Goal: Information Seeking & Learning: Compare options

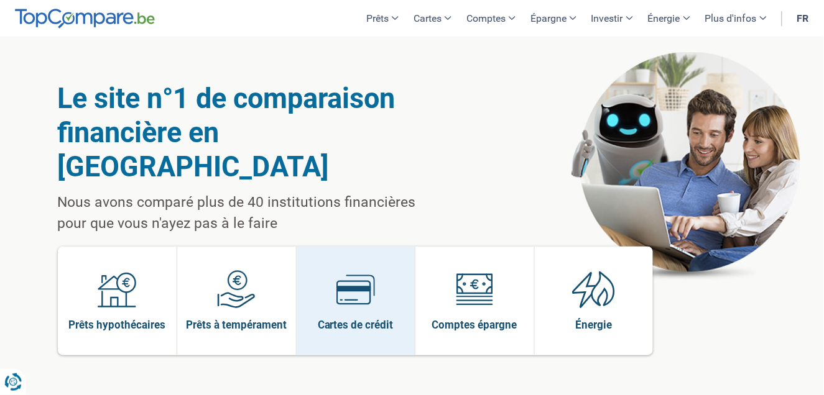
click at [344, 270] on img at bounding box center [355, 289] width 39 height 39
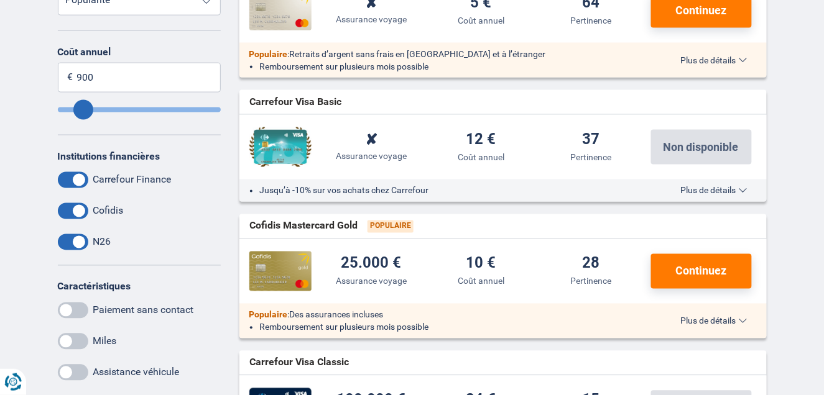
scroll to position [331, 0]
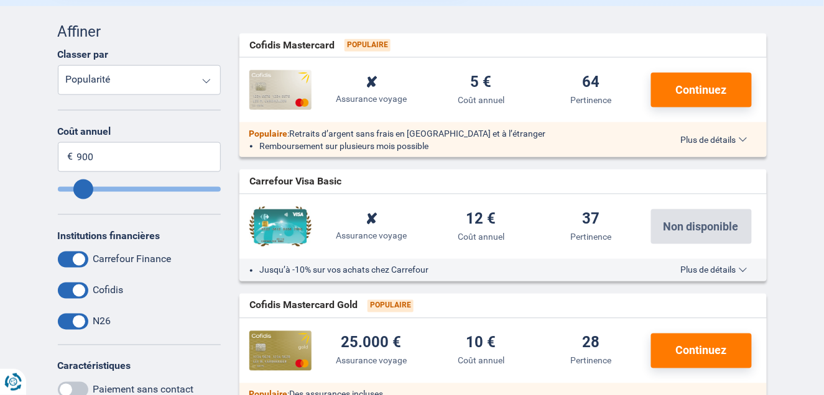
click at [98, 78] on select "Coût annuel Assurance achats Taux d'intérêt Popularité" at bounding box center [139, 80] width 163 height 30
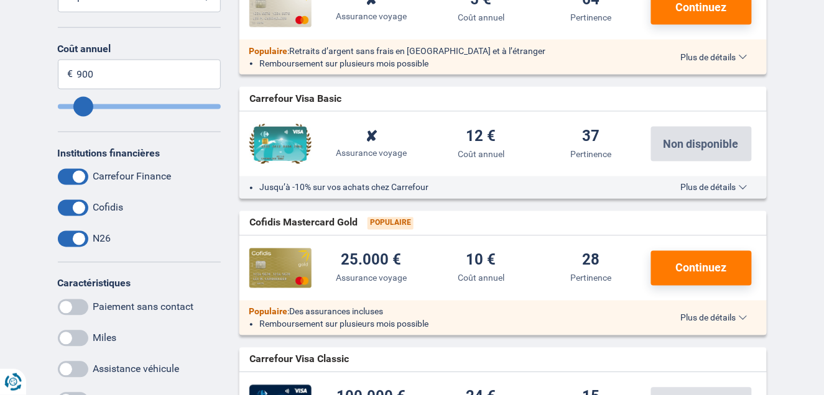
scroll to position [497, 0]
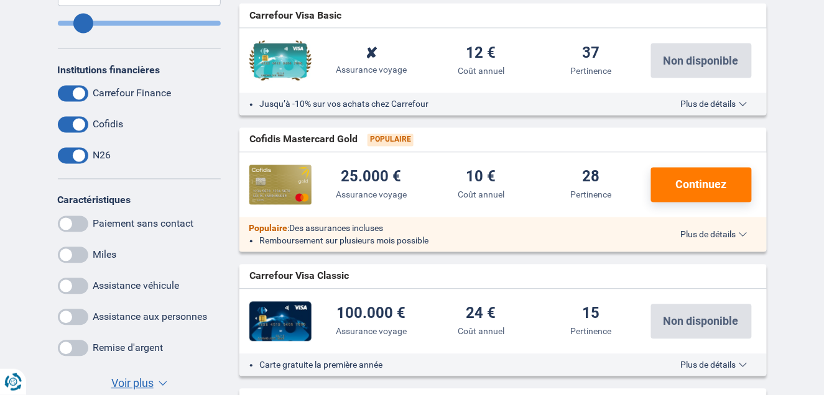
click at [72, 314] on span at bounding box center [73, 318] width 30 height 16
click at [0, 0] on input "checkbox" at bounding box center [0, 0] width 0 height 0
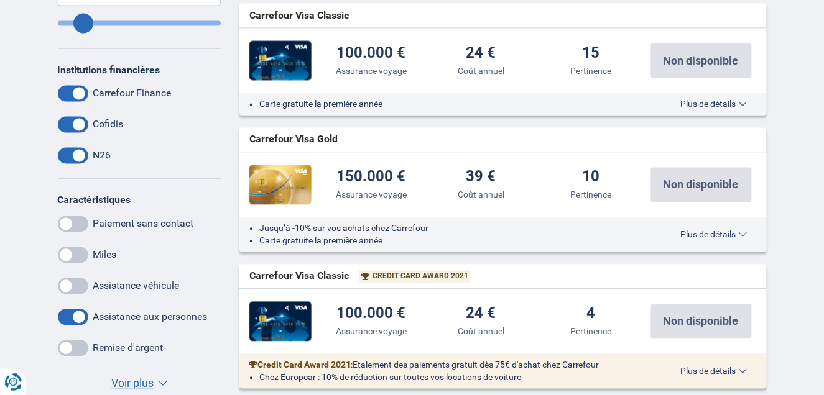
scroll to position [580, 0]
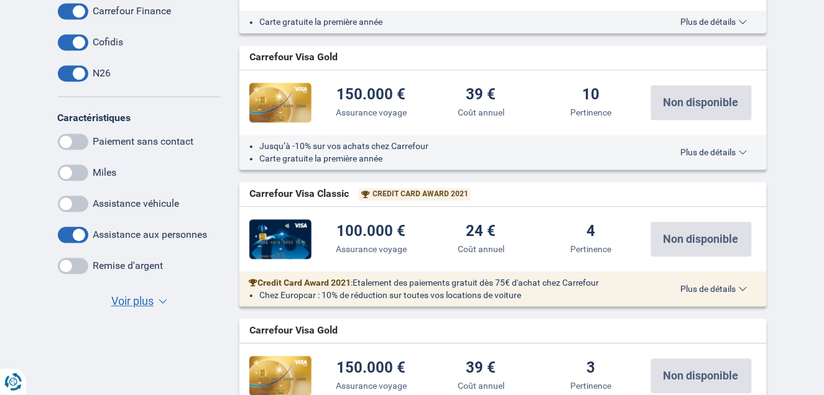
click at [144, 305] on span "Voir plus" at bounding box center [132, 301] width 42 height 16
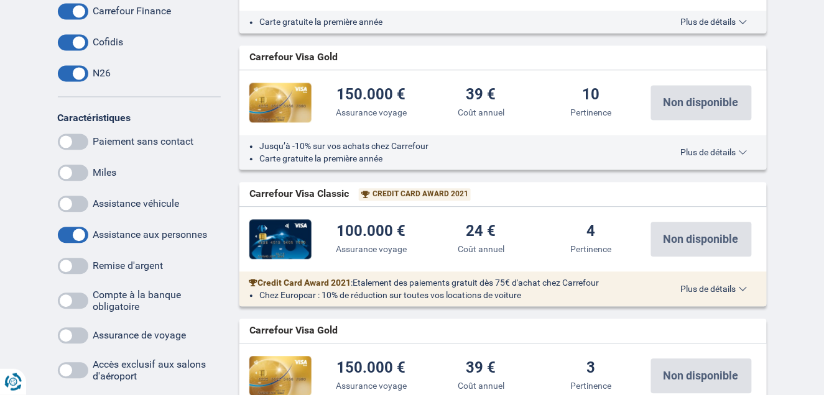
click at [68, 337] on span at bounding box center [73, 336] width 30 height 16
click at [0, 0] on input "checkbox" at bounding box center [0, 0] width 0 height 0
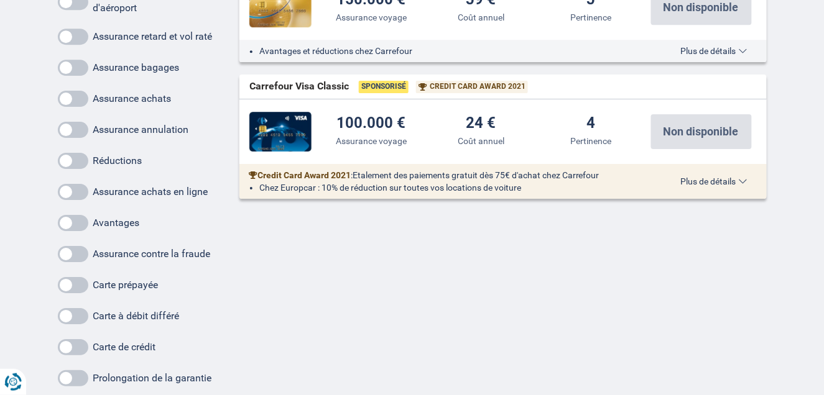
scroll to position [911, 0]
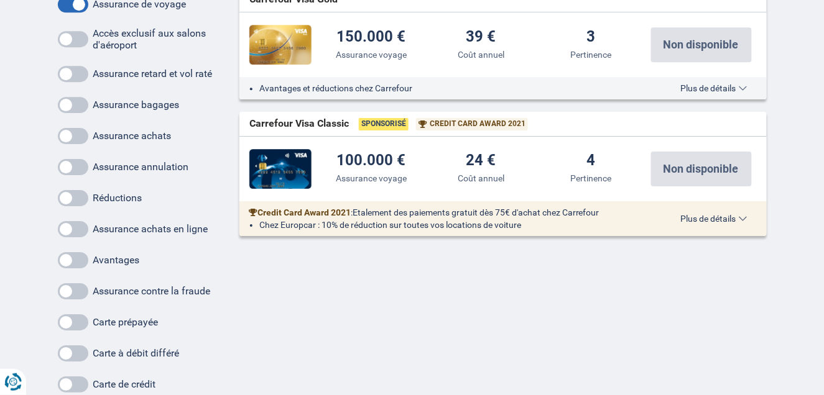
click at [77, 162] on span at bounding box center [73, 167] width 30 height 16
click at [0, 0] on input "checkbox" at bounding box center [0, 0] width 0 height 0
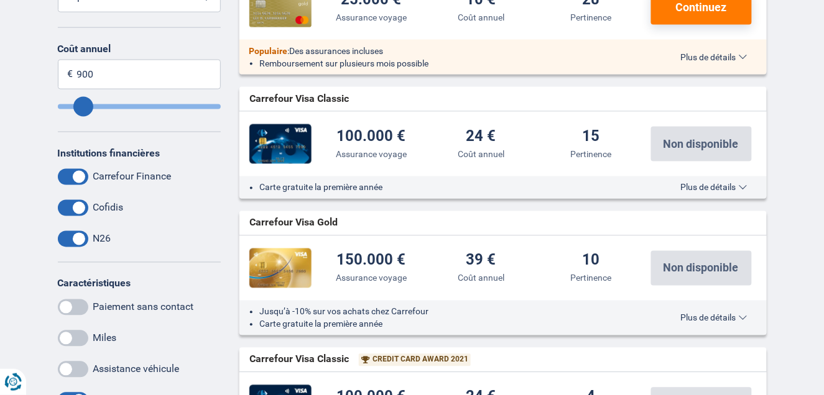
scroll to position [165, 0]
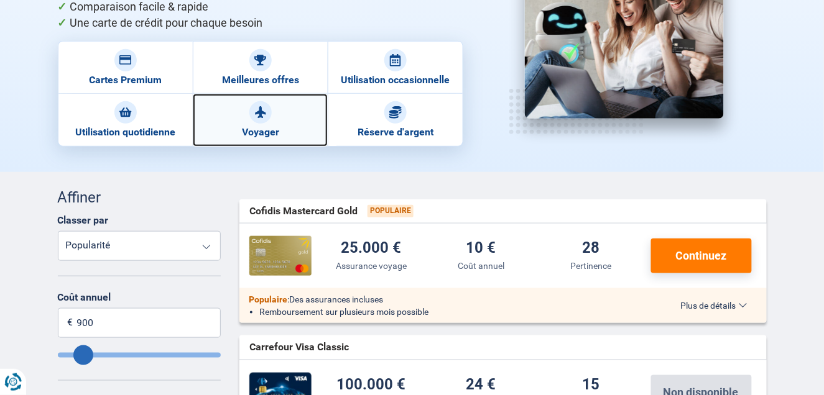
click at [258, 106] on img at bounding box center [260, 112] width 12 height 12
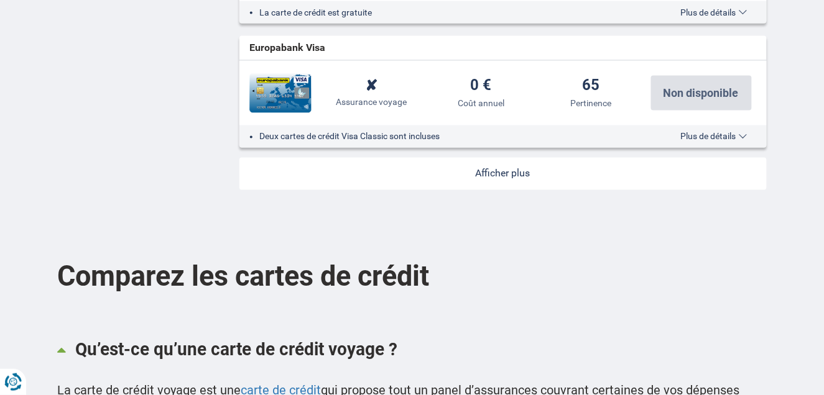
scroll to position [1575, 0]
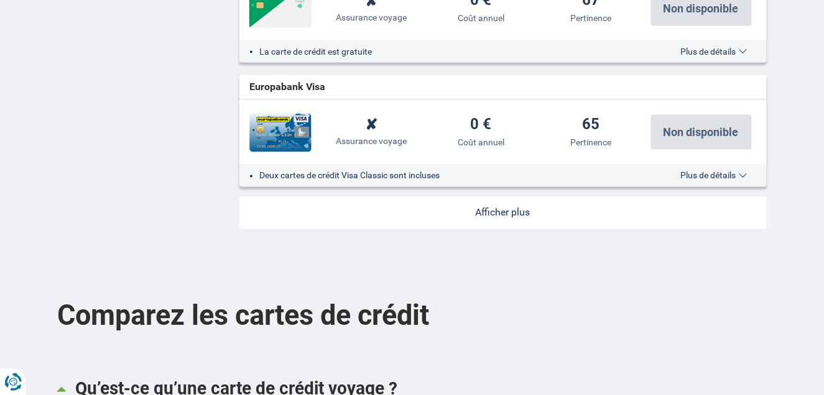
click at [517, 207] on link at bounding box center [502, 213] width 527 height 32
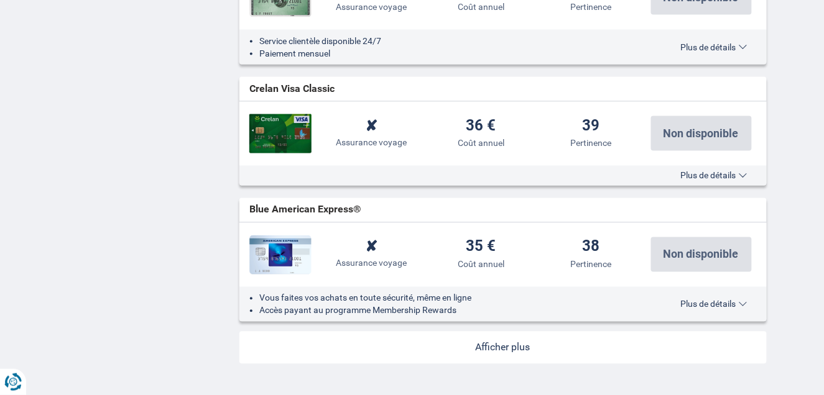
scroll to position [2818, 0]
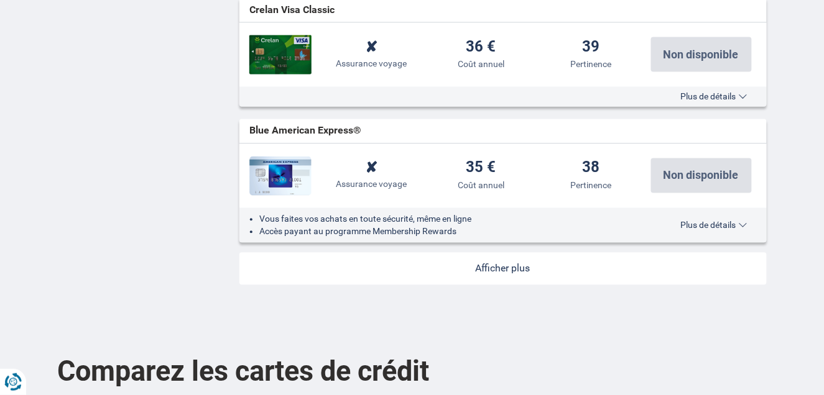
click at [500, 261] on link at bounding box center [502, 269] width 527 height 32
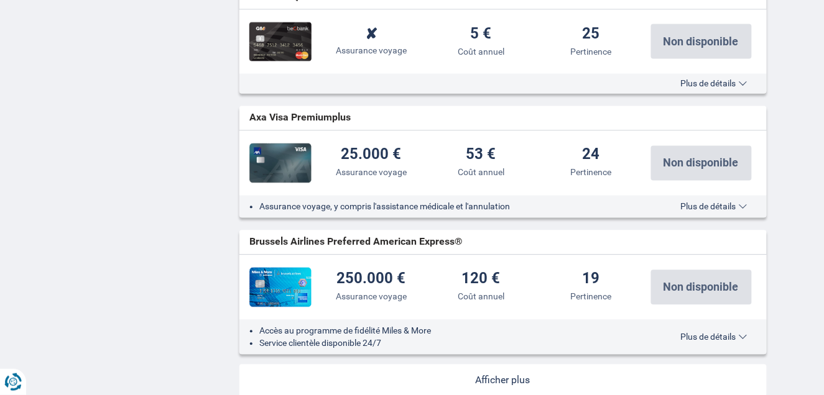
scroll to position [4061, 0]
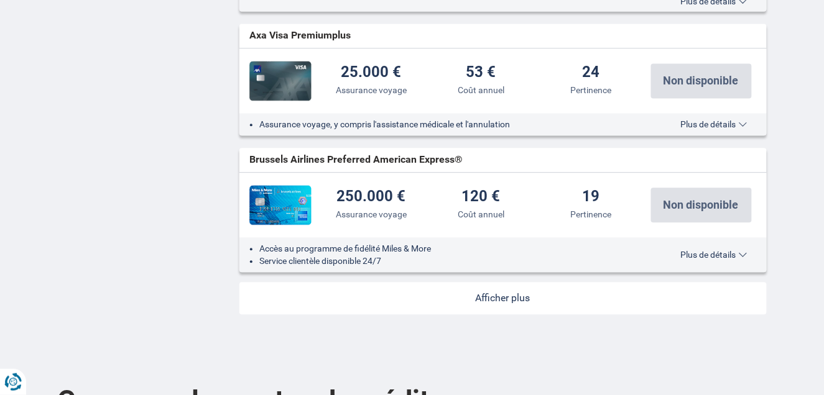
click at [485, 282] on link at bounding box center [502, 298] width 527 height 32
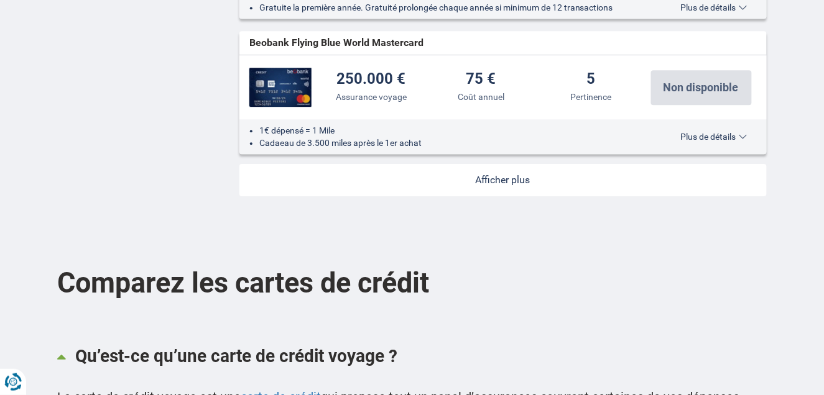
scroll to position [5470, 0]
click at [512, 168] on link at bounding box center [502, 179] width 527 height 32
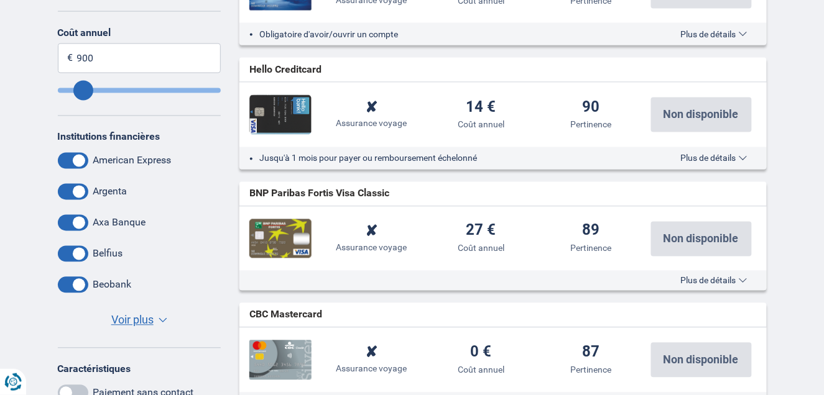
scroll to position [497, 0]
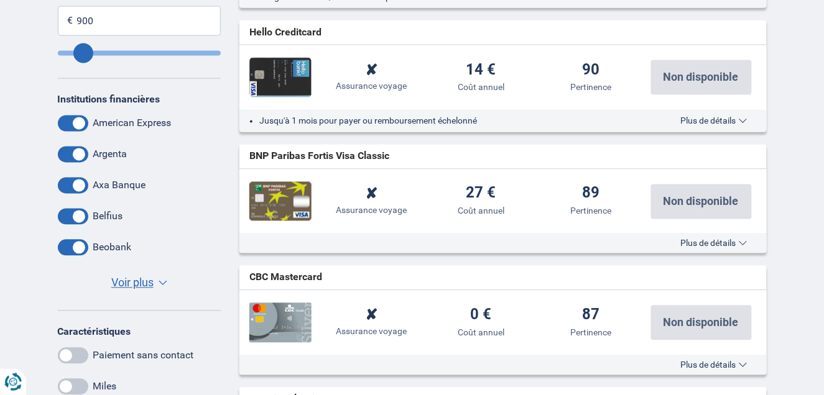
click at [127, 285] on span "Voir plus" at bounding box center [132, 283] width 42 height 16
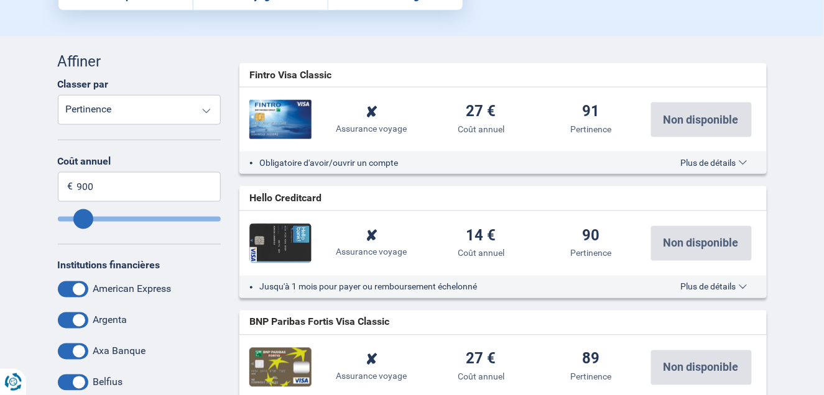
scroll to position [414, 0]
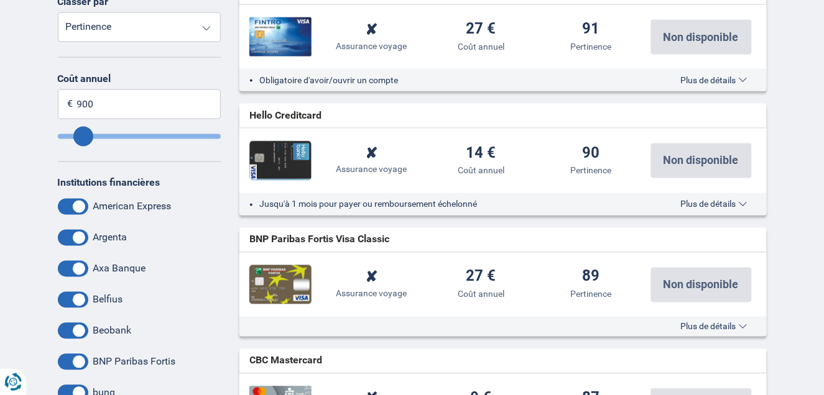
click at [74, 239] on span at bounding box center [73, 238] width 30 height 16
click at [0, 0] on input "checkbox" at bounding box center [0, 0] width 0 height 0
click at [80, 269] on span at bounding box center [73, 269] width 30 height 16
click at [0, 0] on input "checkbox" at bounding box center [0, 0] width 0 height 0
click at [80, 332] on span at bounding box center [73, 331] width 30 height 16
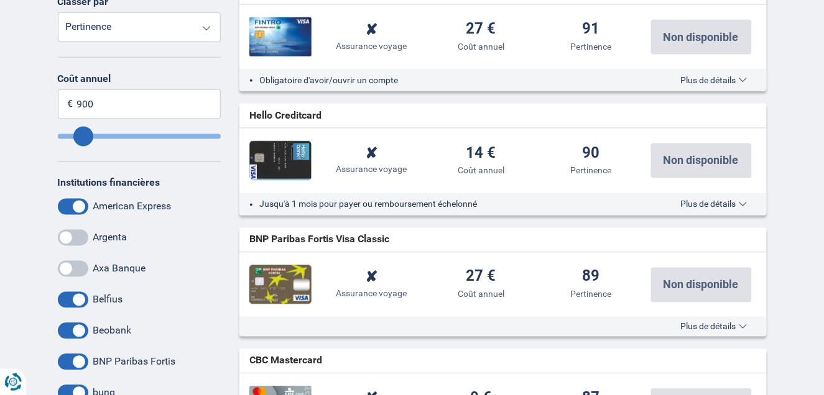
click at [0, 0] on input "checkbox" at bounding box center [0, 0] width 0 height 0
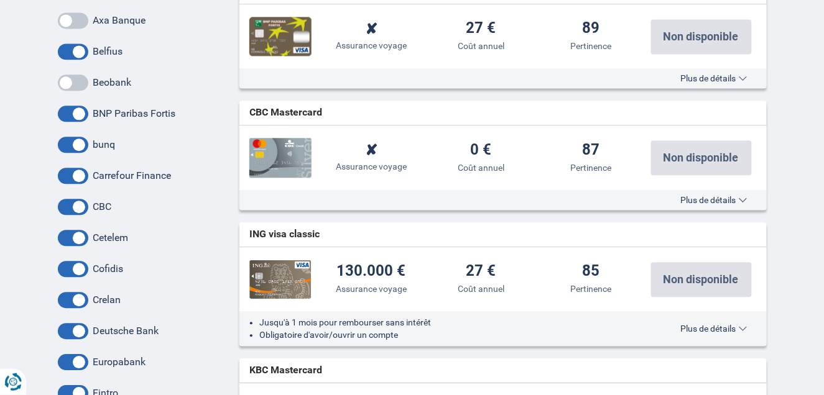
click at [80, 144] on span at bounding box center [73, 145] width 30 height 16
click at [0, 0] on input "checkbox" at bounding box center [0, 0] width 0 height 0
click at [77, 170] on span at bounding box center [73, 176] width 30 height 16
click at [0, 0] on input "checkbox" at bounding box center [0, 0] width 0 height 0
click at [75, 204] on span at bounding box center [73, 207] width 30 height 16
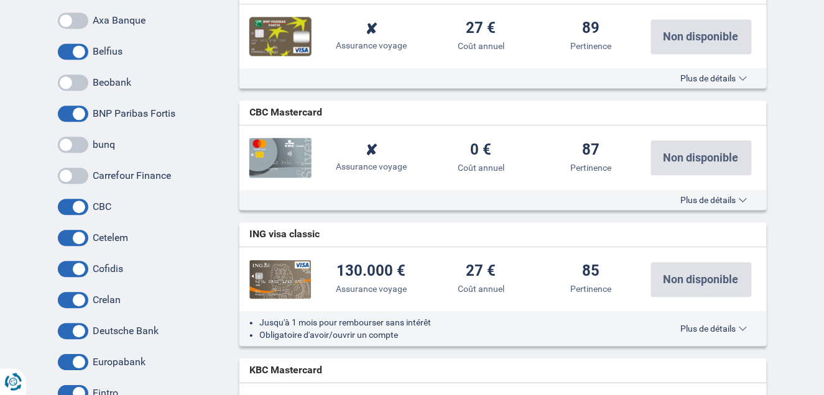
click at [0, 0] on input "checkbox" at bounding box center [0, 0] width 0 height 0
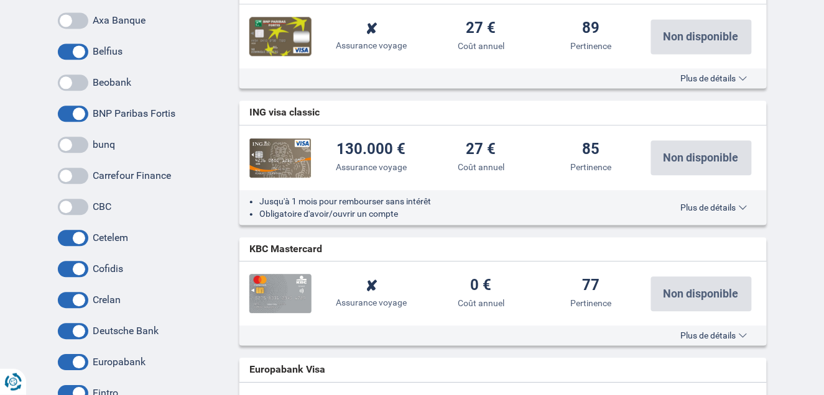
click at [76, 236] on span at bounding box center [73, 238] width 30 height 16
click at [0, 0] on input "checkbox" at bounding box center [0, 0] width 0 height 0
click at [76, 265] on span at bounding box center [73, 269] width 30 height 16
click at [0, 0] on input "checkbox" at bounding box center [0, 0] width 0 height 0
click at [80, 302] on span at bounding box center [73, 300] width 30 height 16
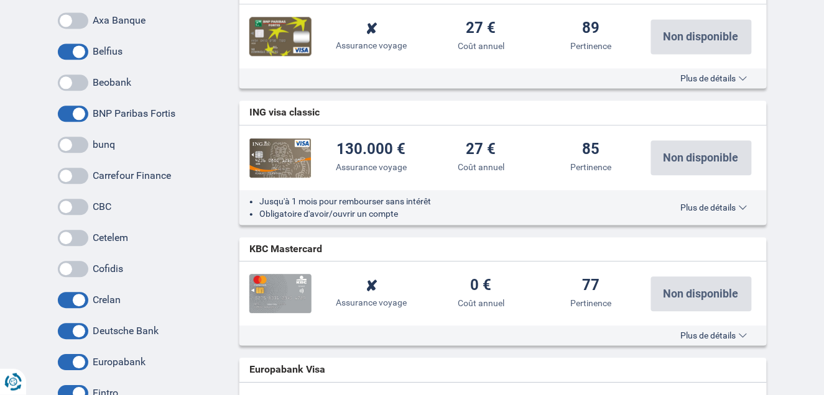
click at [0, 0] on input "checkbox" at bounding box center [0, 0] width 0 height 0
click at [80, 332] on span at bounding box center [73, 331] width 30 height 16
click at [0, 0] on input "checkbox" at bounding box center [0, 0] width 0 height 0
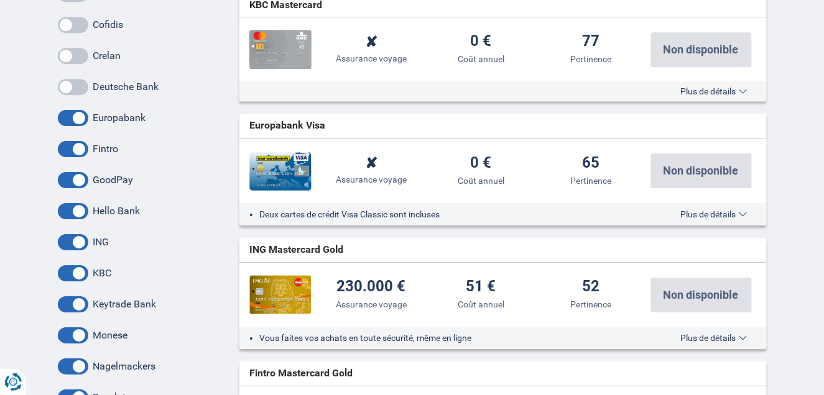
scroll to position [911, 0]
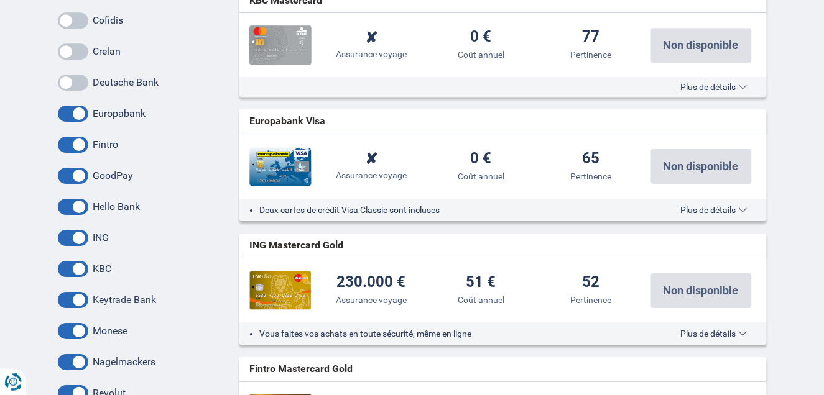
click at [81, 114] on span at bounding box center [73, 114] width 30 height 16
click at [0, 0] on input "checkbox" at bounding box center [0, 0] width 0 height 0
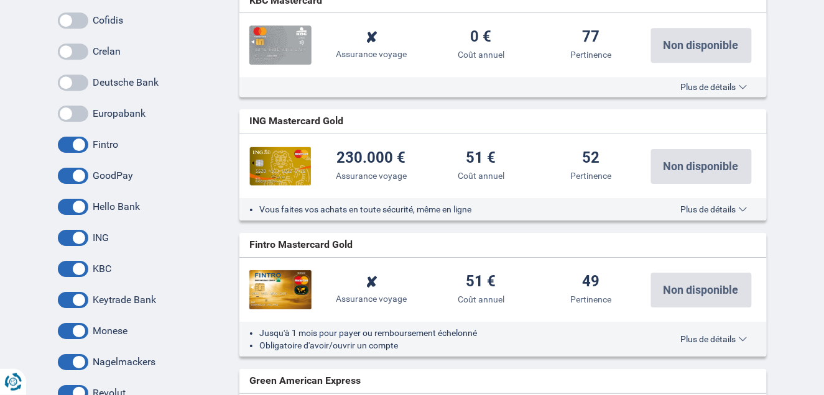
click at [78, 144] on span at bounding box center [73, 145] width 30 height 16
click at [0, 0] on input "checkbox" at bounding box center [0, 0] width 0 height 0
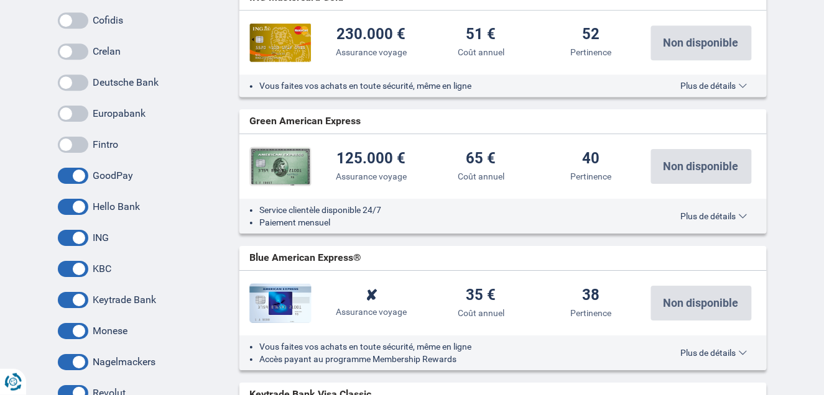
click at [81, 174] on span at bounding box center [73, 176] width 30 height 16
click at [0, 0] on input "checkbox" at bounding box center [0, 0] width 0 height 0
click at [81, 208] on span at bounding box center [73, 207] width 30 height 16
click at [0, 0] on input "checkbox" at bounding box center [0, 0] width 0 height 0
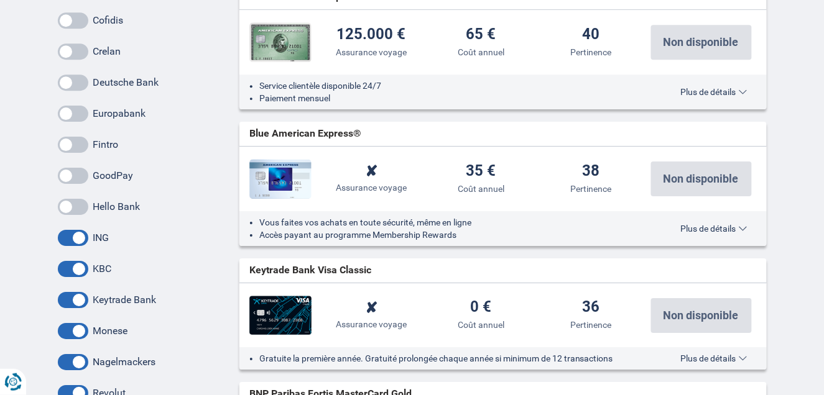
click at [81, 233] on span at bounding box center [73, 238] width 30 height 16
click at [0, 0] on input "checkbox" at bounding box center [0, 0] width 0 height 0
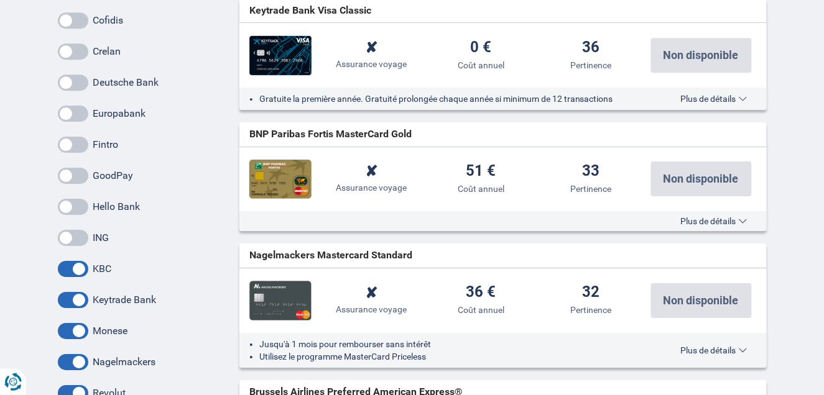
click at [78, 262] on span at bounding box center [73, 269] width 30 height 16
click at [0, 0] on input "checkbox" at bounding box center [0, 0] width 0 height 0
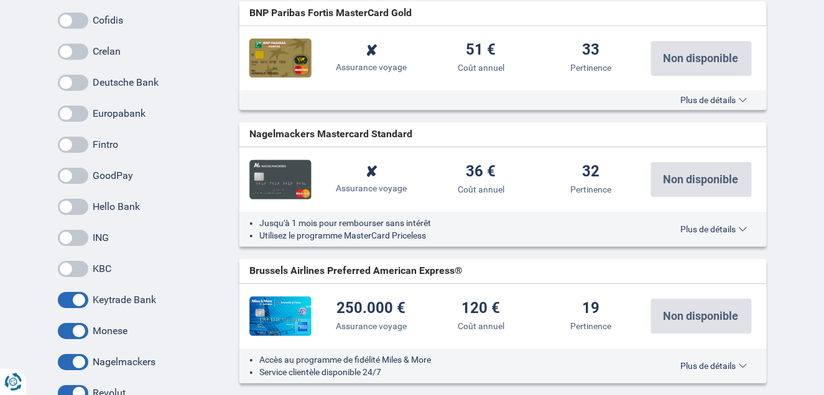
click at [78, 262] on span at bounding box center [73, 269] width 30 height 16
click at [0, 0] on input "checkbox" at bounding box center [0, 0] width 0 height 0
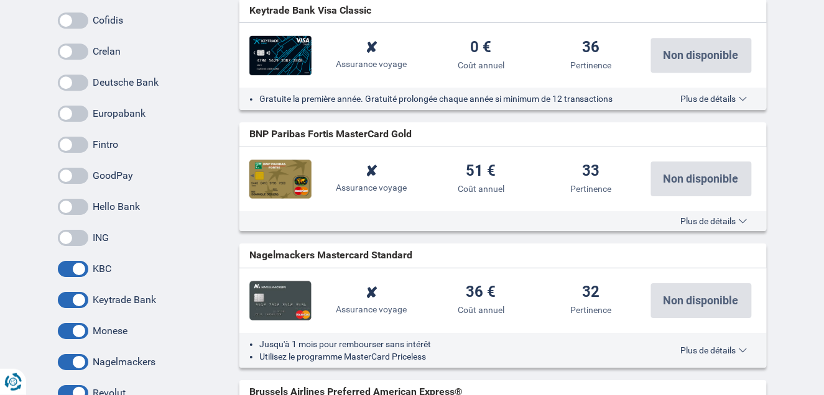
click at [80, 300] on span at bounding box center [73, 300] width 30 height 16
click at [0, 0] on input "checkbox" at bounding box center [0, 0] width 0 height 0
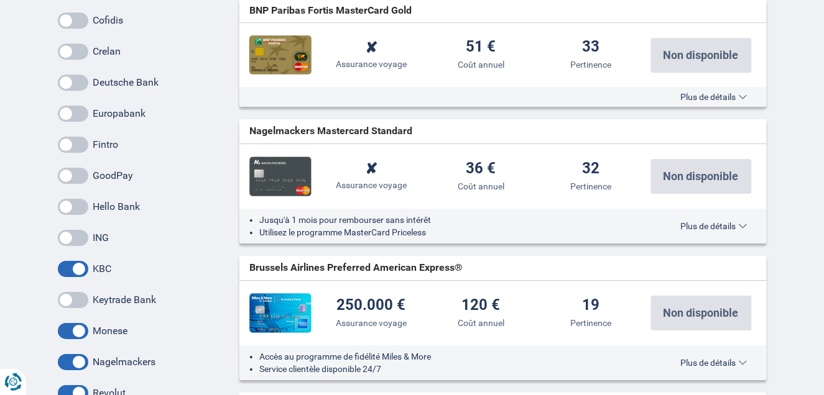
click at [81, 331] on span at bounding box center [73, 331] width 30 height 16
click at [0, 0] on input "checkbox" at bounding box center [0, 0] width 0 height 0
click at [77, 362] on span at bounding box center [73, 362] width 30 height 16
click at [0, 0] on input "checkbox" at bounding box center [0, 0] width 0 height 0
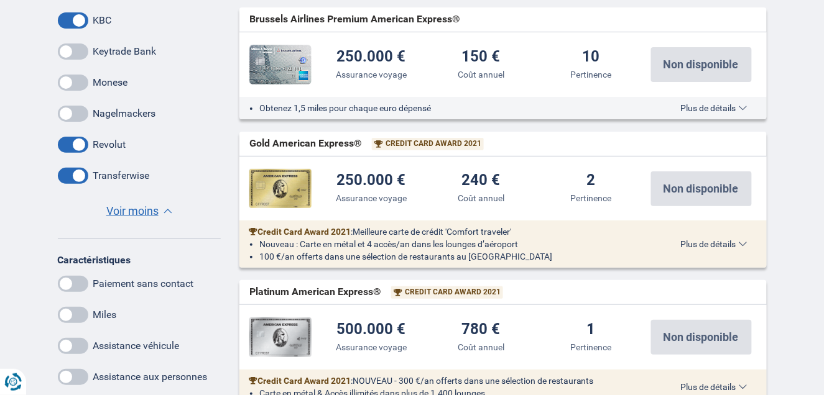
scroll to position [1160, 0]
click at [78, 174] on span at bounding box center [73, 176] width 30 height 16
click at [0, 0] on input "checkbox" at bounding box center [0, 0] width 0 height 0
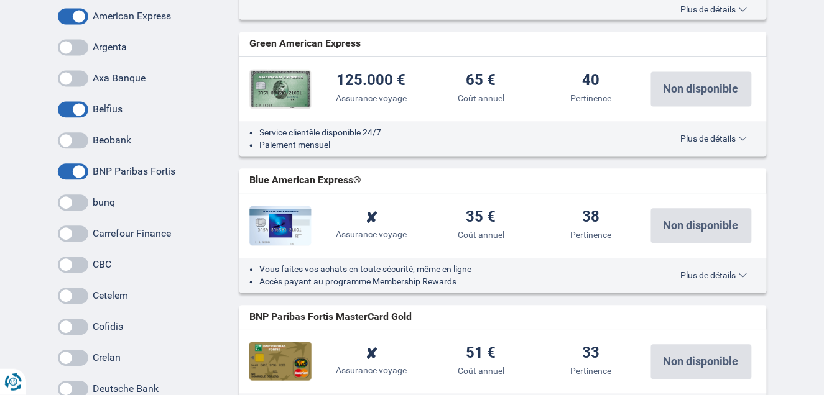
scroll to position [580, 0]
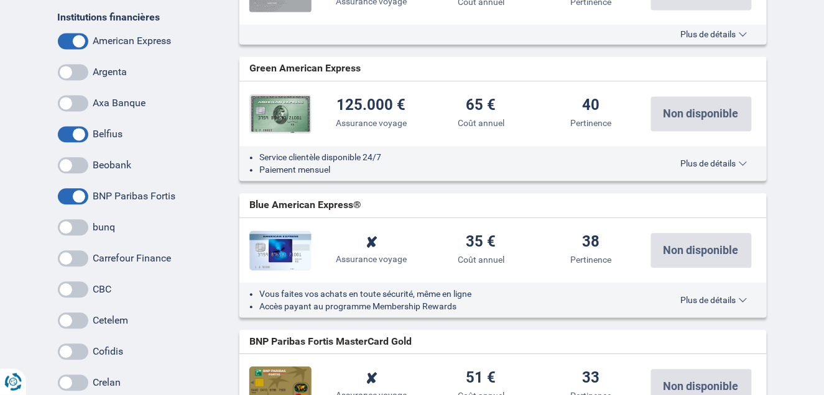
click at [82, 193] on span at bounding box center [73, 196] width 30 height 16
click at [0, 0] on input "checkbox" at bounding box center [0, 0] width 0 height 0
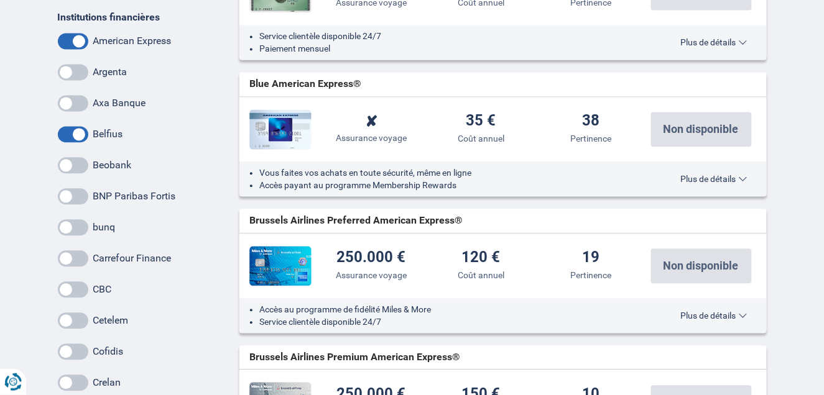
click at [85, 35] on span at bounding box center [73, 41] width 30 height 16
click at [0, 0] on input "checkbox" at bounding box center [0, 0] width 0 height 0
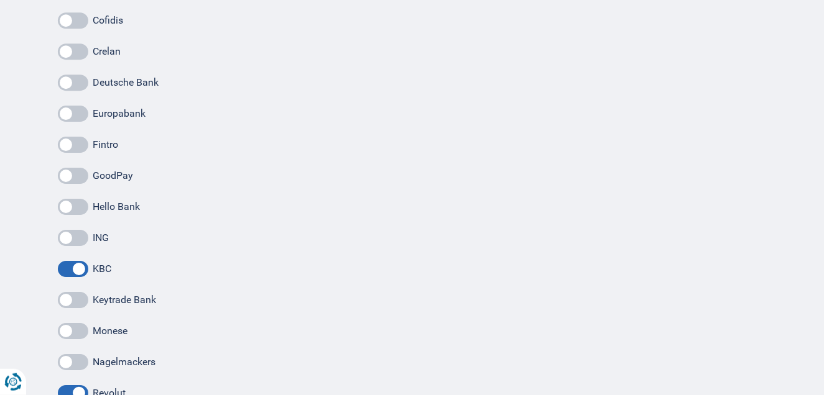
scroll to position [1077, 0]
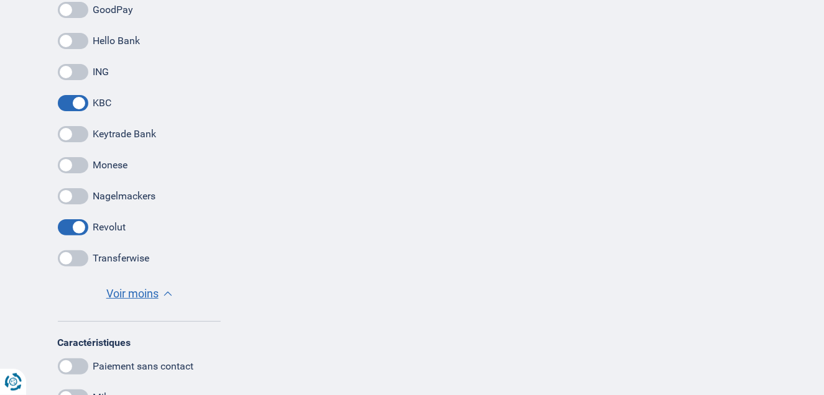
click at [80, 106] on span at bounding box center [73, 103] width 30 height 16
click at [0, 0] on input "checkbox" at bounding box center [0, 0] width 0 height 0
click at [101, 226] on label "Revolut" at bounding box center [109, 227] width 33 height 12
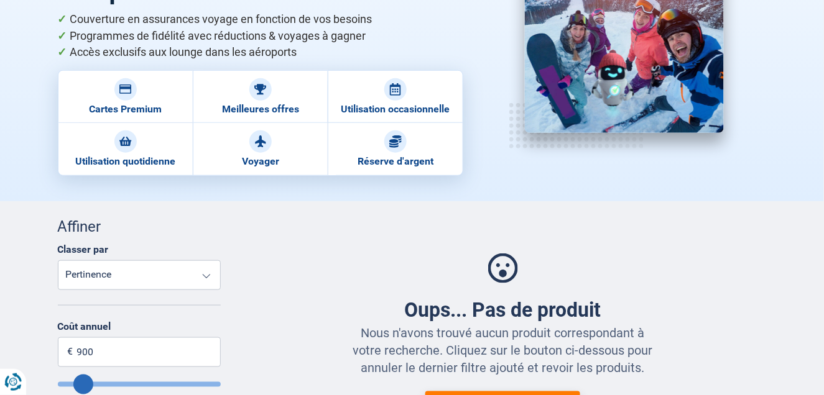
scroll to position [165, 0]
